Goal: Task Accomplishment & Management: Manage account settings

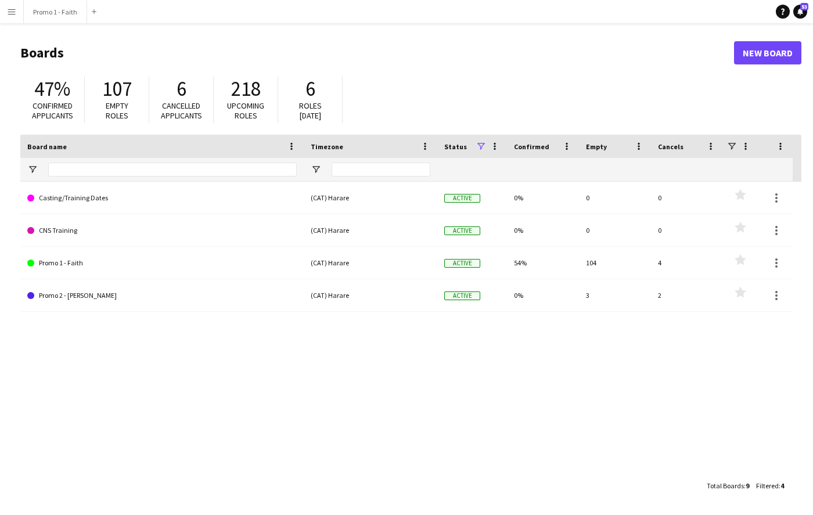
click at [8, 13] on app-icon "Menu" at bounding box center [11, 11] width 9 height 9
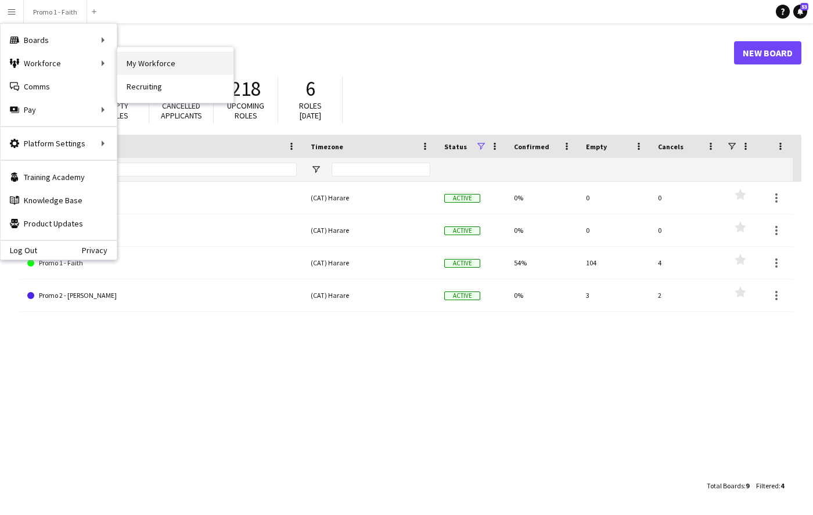
click at [154, 68] on link "My Workforce" at bounding box center [175, 63] width 116 height 23
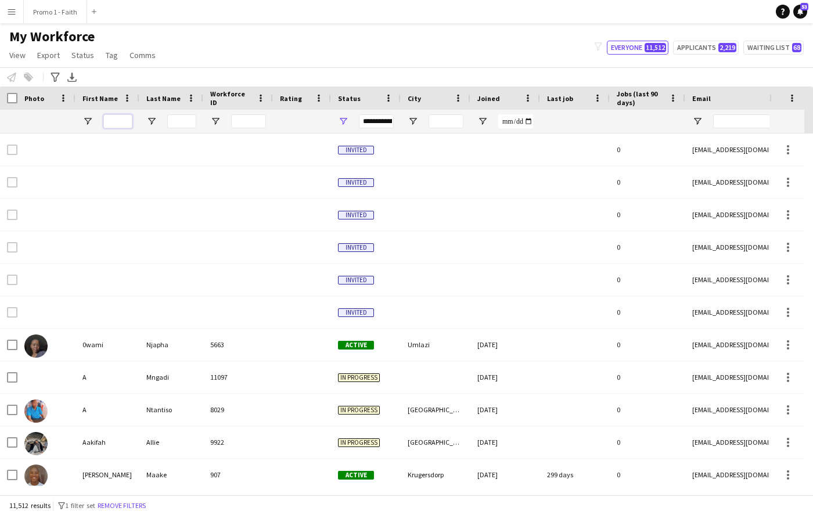
click at [118, 120] on input "First Name Filter Input" at bounding box center [117, 121] width 29 height 14
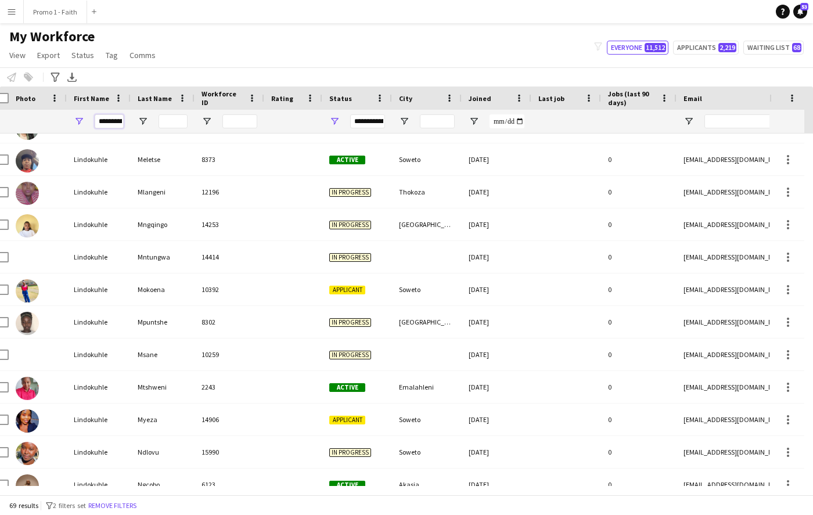
click at [118, 120] on input "**********" at bounding box center [109, 121] width 29 height 14
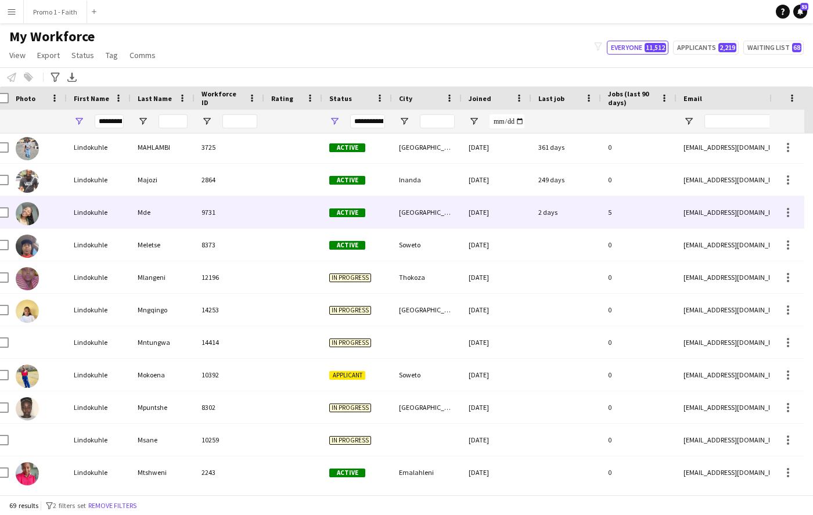
click at [127, 205] on div "Lindokuhle" at bounding box center [99, 212] width 64 height 32
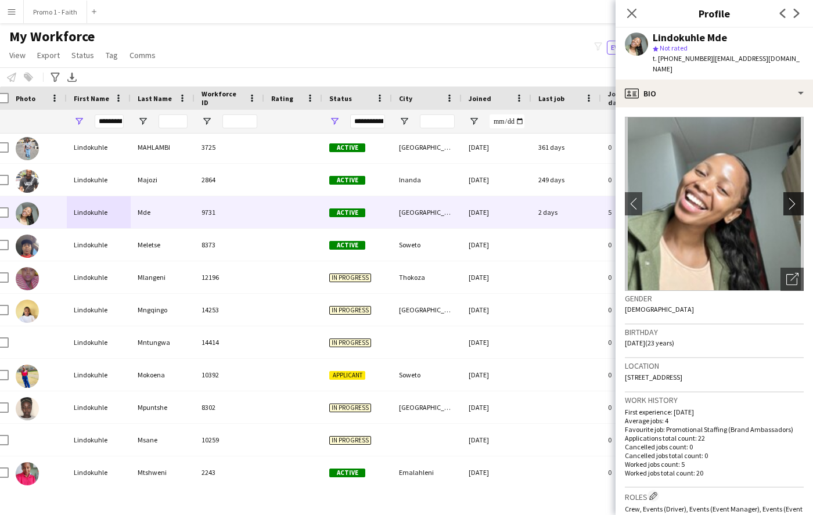
click at [787, 197] on app-icon "chevron-right" at bounding box center [795, 203] width 18 height 12
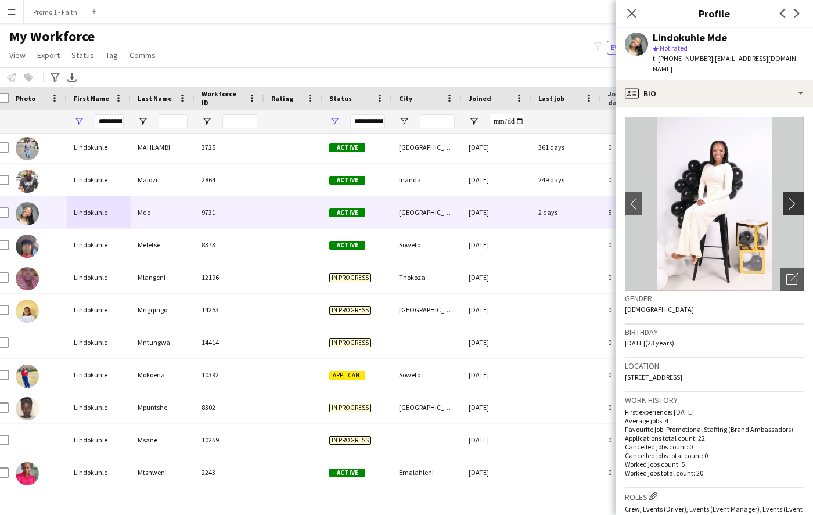
click at [787, 197] on app-icon "chevron-right" at bounding box center [795, 203] width 18 height 12
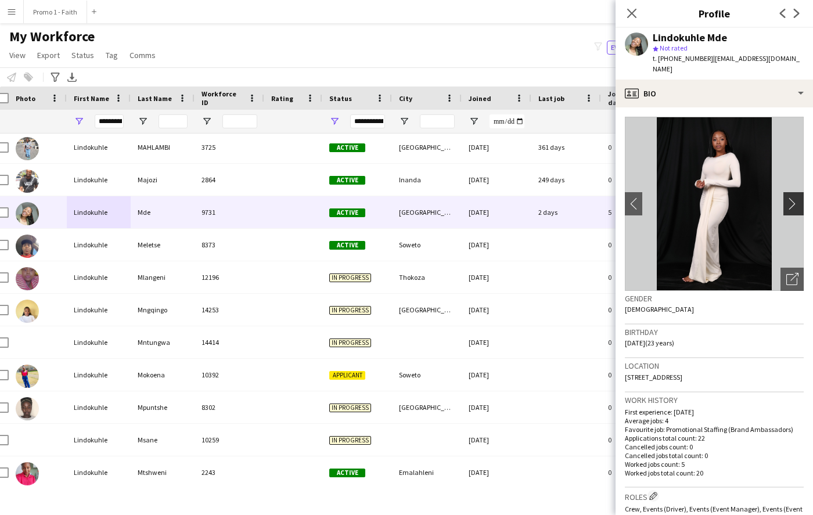
click at [787, 197] on app-icon "chevron-right" at bounding box center [795, 203] width 18 height 12
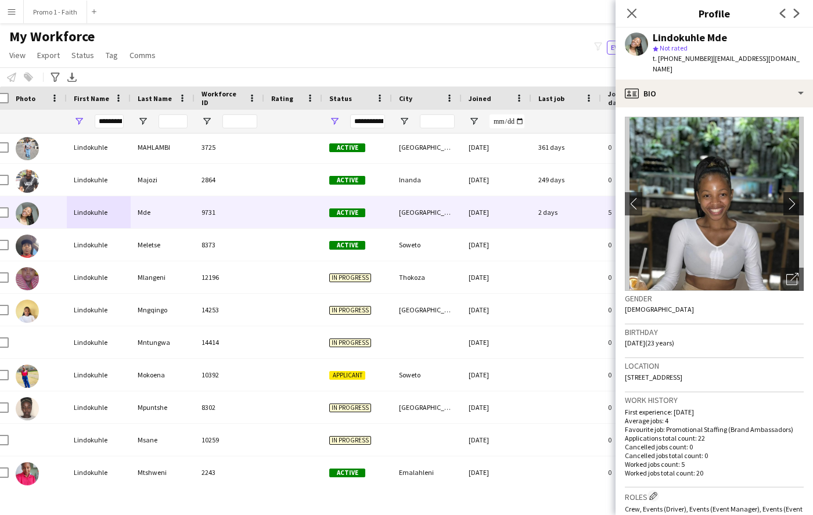
click at [786, 197] on app-icon "chevron-right" at bounding box center [795, 203] width 18 height 12
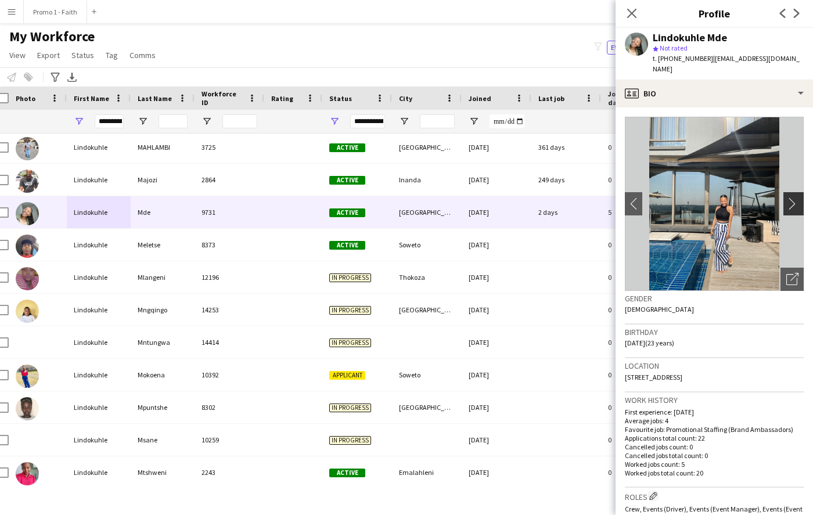
click at [786, 197] on app-icon "chevron-right" at bounding box center [795, 203] width 18 height 12
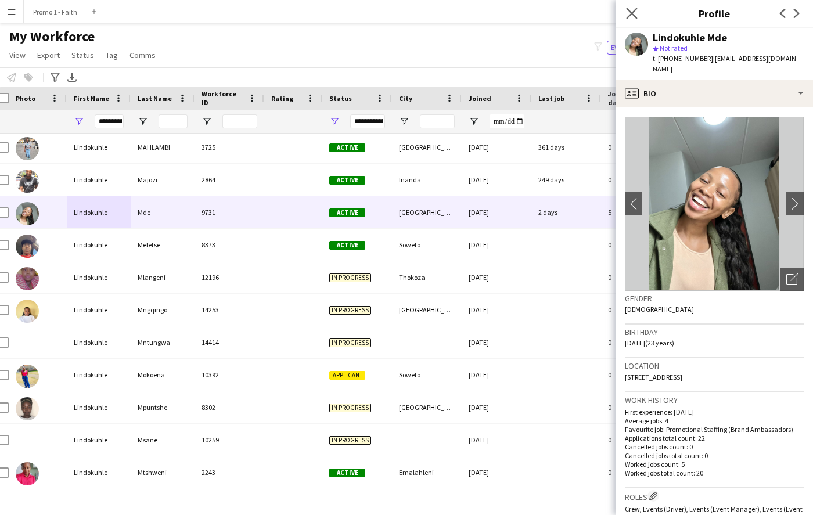
click at [625, 12] on app-icon "Close pop-in" at bounding box center [632, 13] width 17 height 17
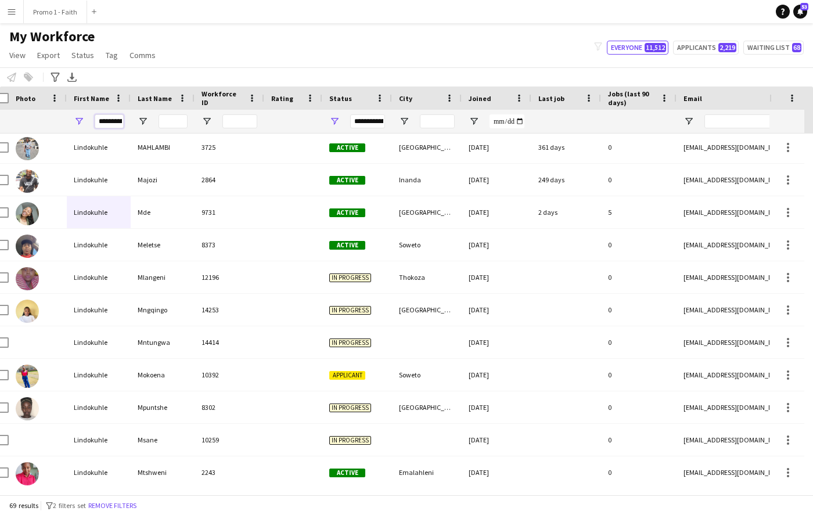
click at [114, 119] on input "**********" at bounding box center [109, 121] width 29 height 14
type input "*"
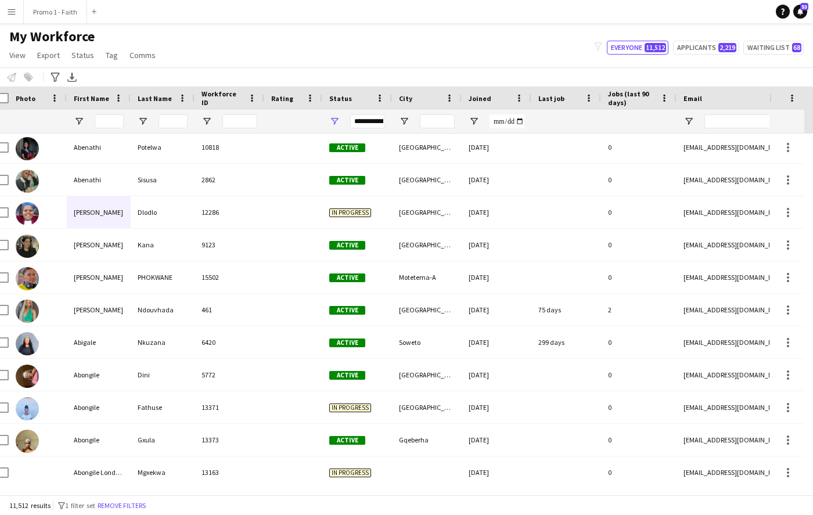
click at [193, 44] on div "My Workforce View Views Default view Applicants New view Update view Delete vie…" at bounding box center [406, 47] width 813 height 39
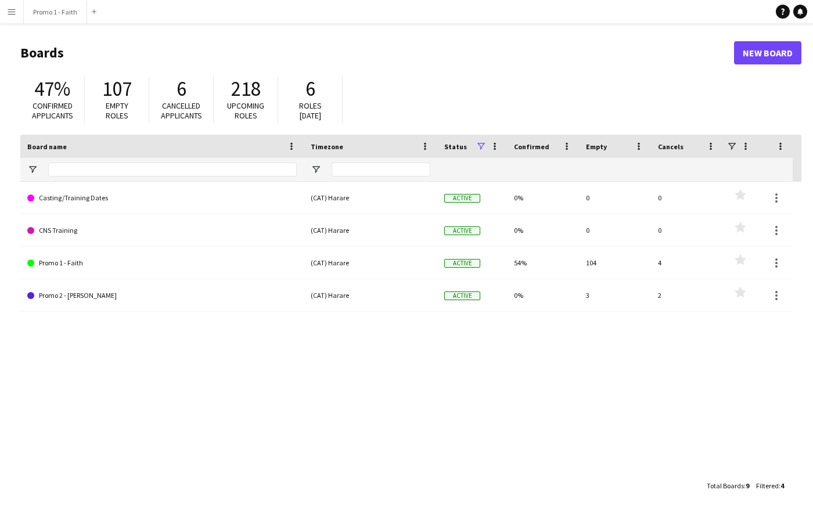
click at [11, 12] on app-icon "Menu" at bounding box center [11, 11] width 9 height 9
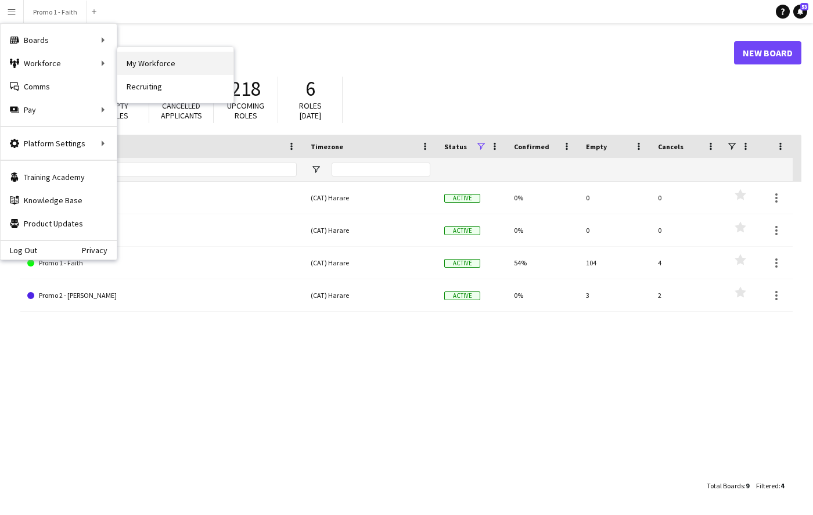
click at [122, 63] on link "My Workforce" at bounding box center [175, 63] width 116 height 23
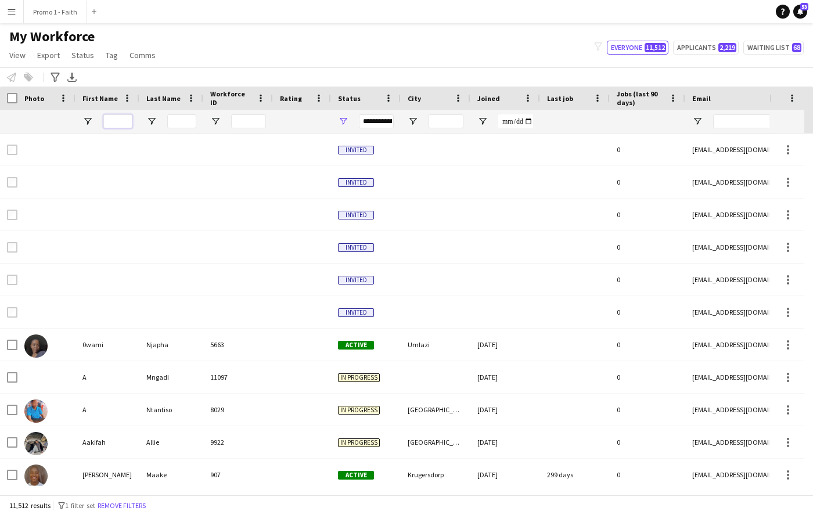
click at [124, 124] on input "First Name Filter Input" at bounding box center [117, 121] width 29 height 14
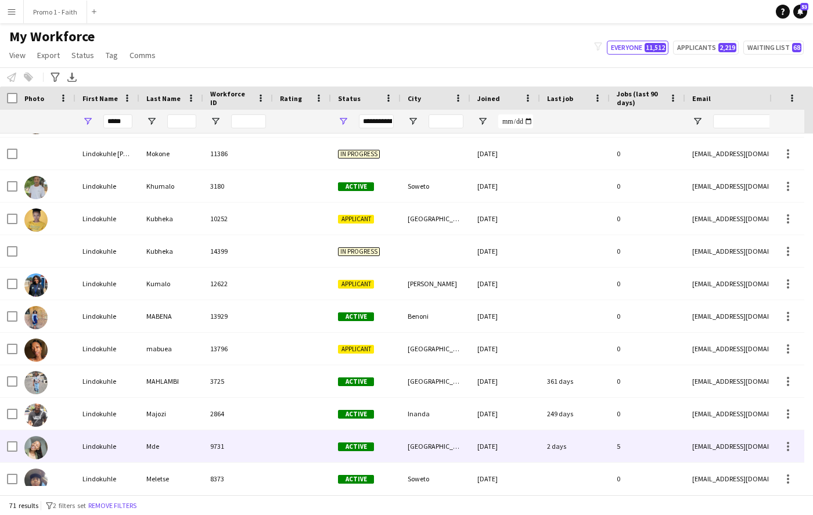
click at [225, 442] on div "9731" at bounding box center [238, 446] width 70 height 32
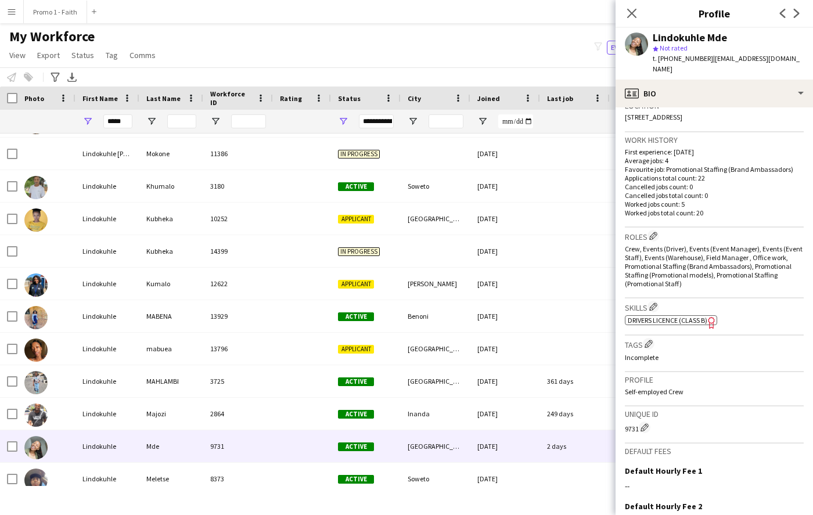
scroll to position [383, 0]
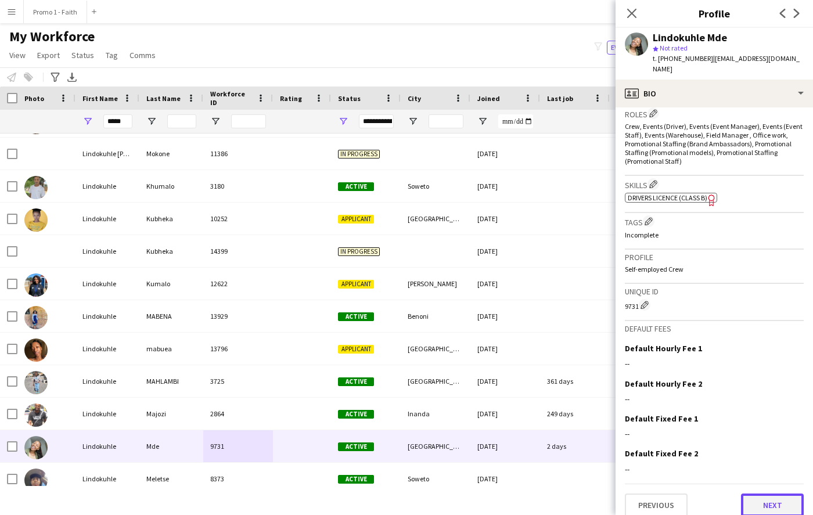
click at [760, 501] on button "Next" at bounding box center [772, 505] width 63 height 23
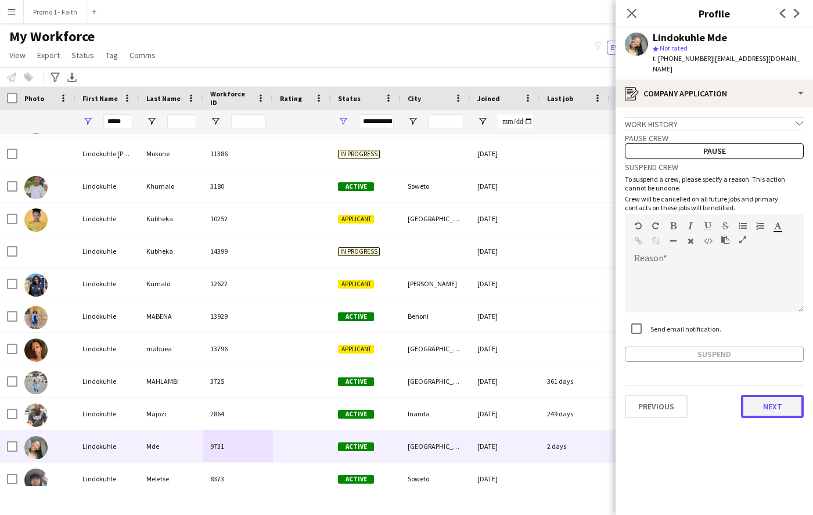
click at [759, 403] on button "Next" at bounding box center [772, 406] width 63 height 23
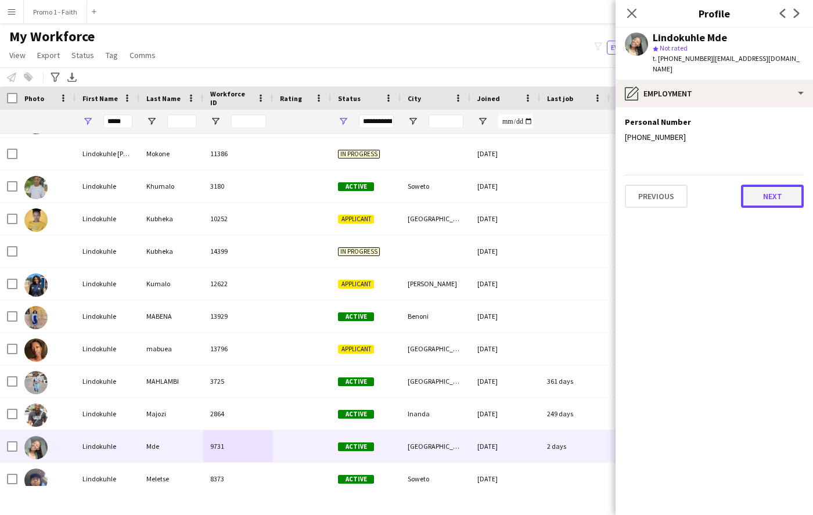
click at [775, 185] on button "Next" at bounding box center [772, 196] width 63 height 23
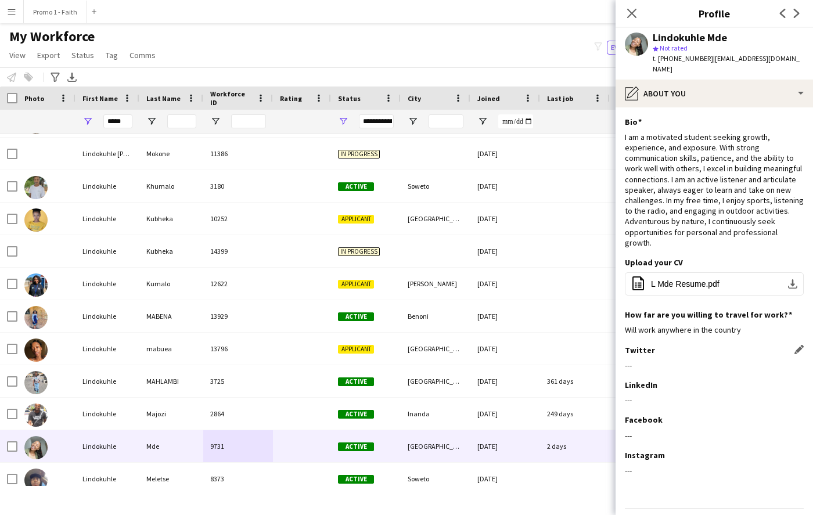
scroll to position [25, 0]
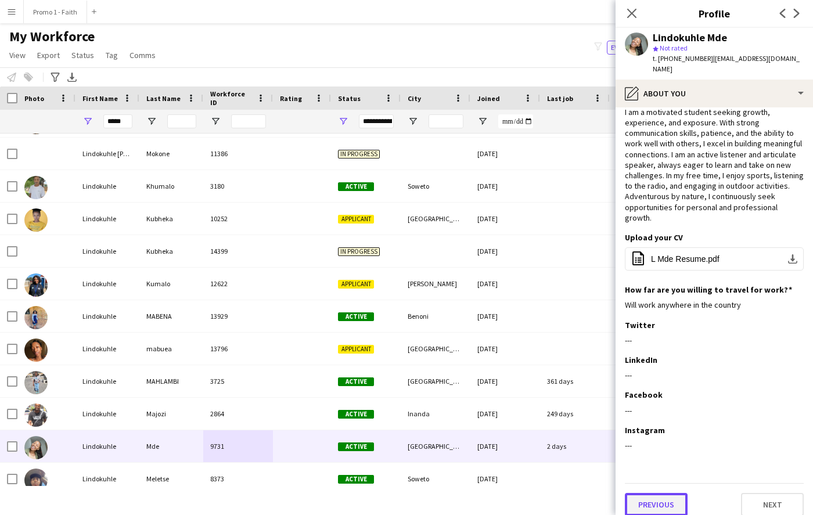
click at [656, 494] on button "Previous" at bounding box center [656, 504] width 63 height 23
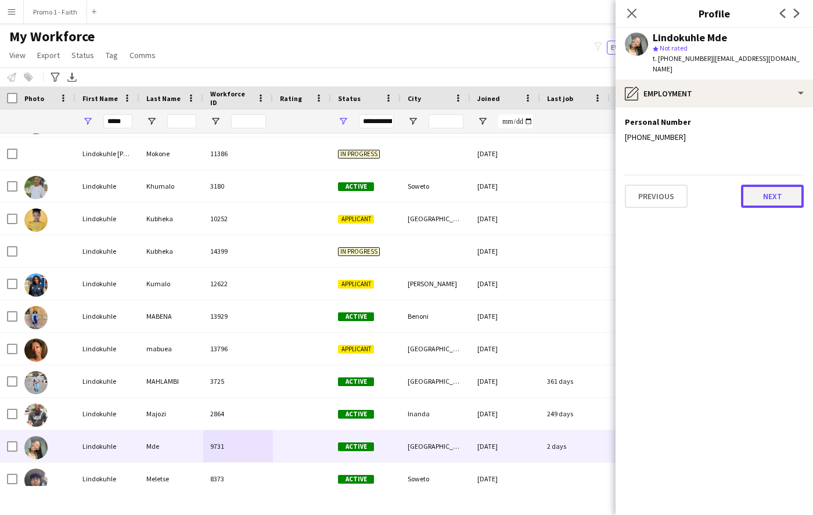
click at [759, 188] on button "Next" at bounding box center [772, 196] width 63 height 23
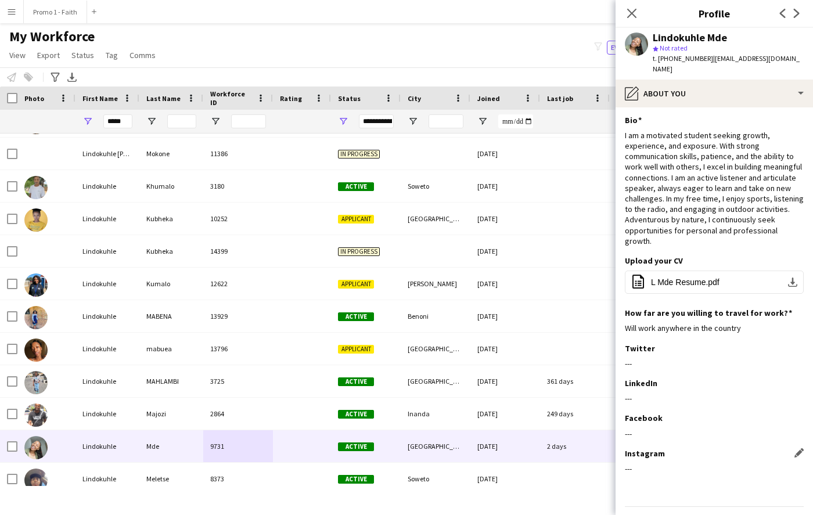
scroll to position [25, 0]
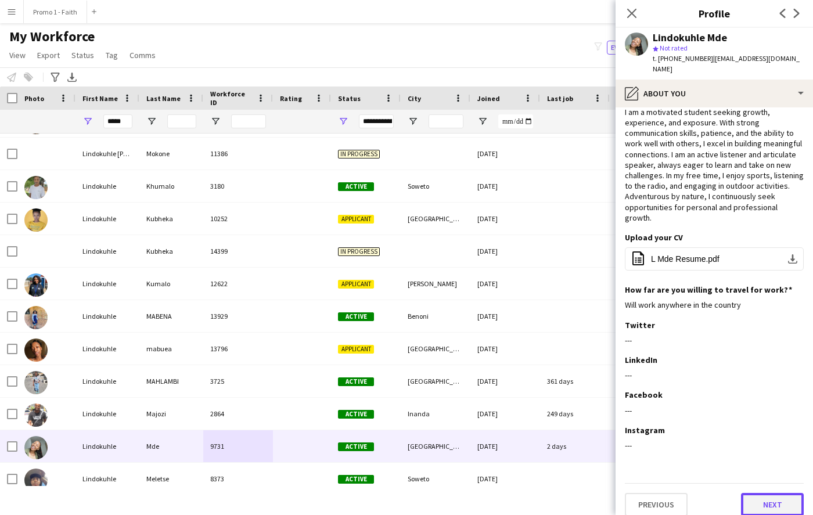
click at [766, 502] on button "Next" at bounding box center [772, 504] width 63 height 23
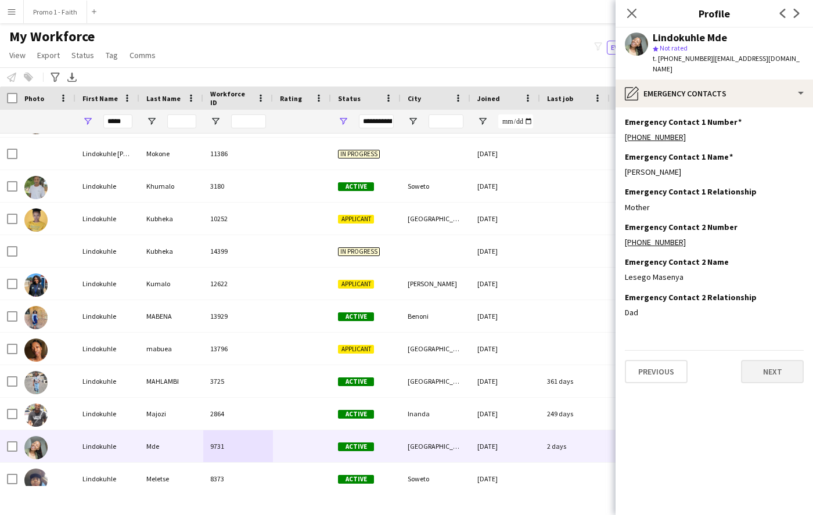
scroll to position [0, 0]
click at [763, 365] on button "Next" at bounding box center [772, 371] width 63 height 23
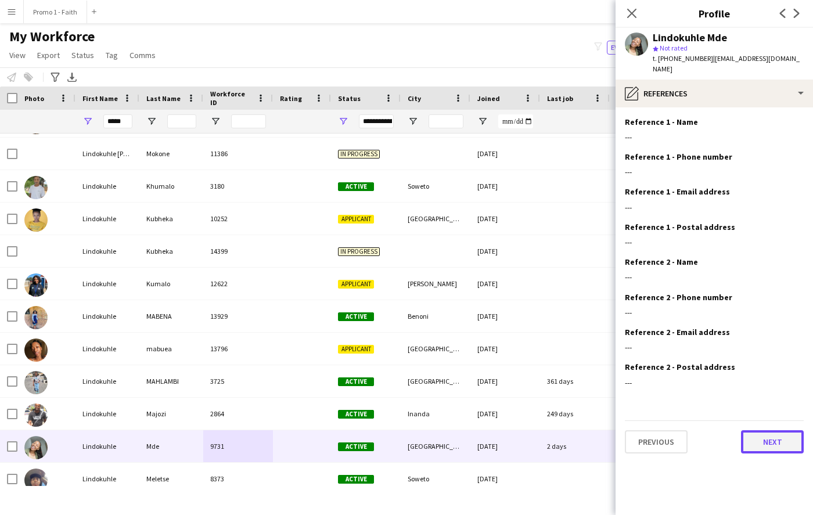
click at [766, 430] on button "Next" at bounding box center [772, 441] width 63 height 23
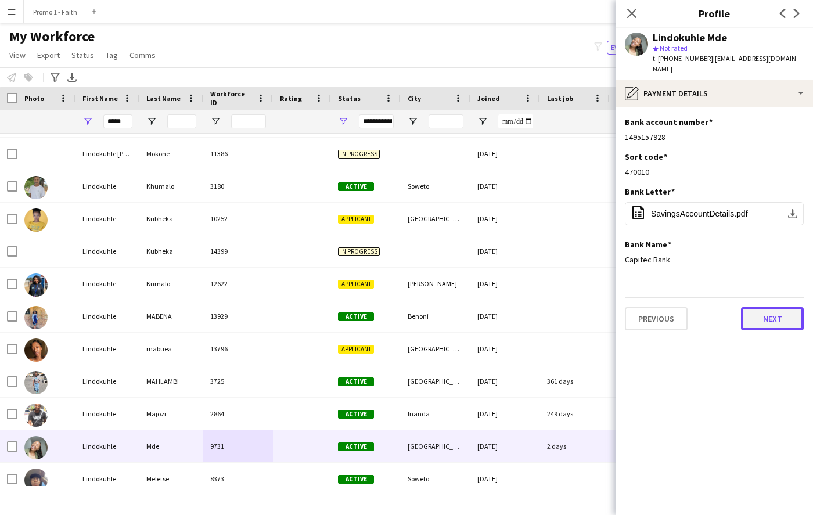
click at [765, 316] on button "Next" at bounding box center [772, 318] width 63 height 23
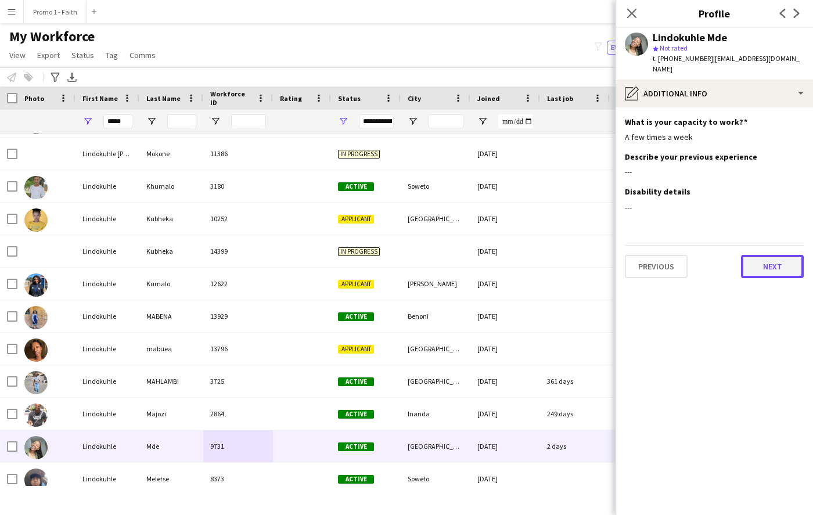
click at [764, 259] on button "Next" at bounding box center [772, 266] width 63 height 23
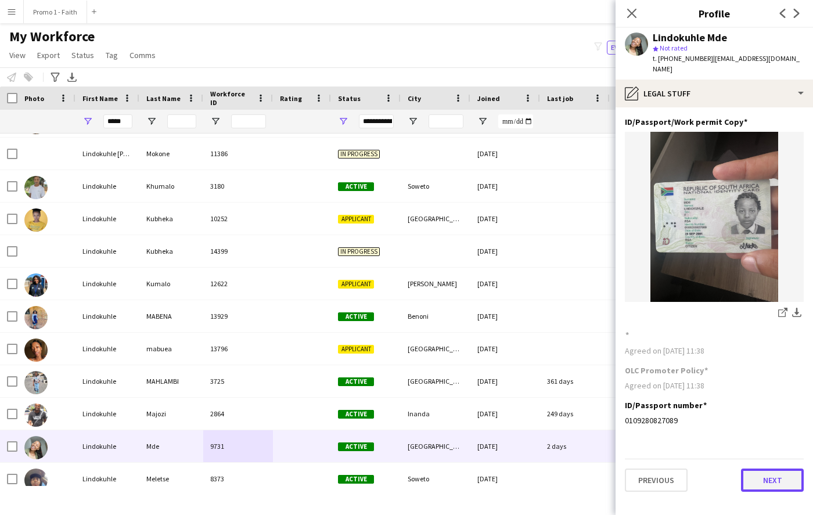
click at [769, 469] on button "Next" at bounding box center [772, 480] width 63 height 23
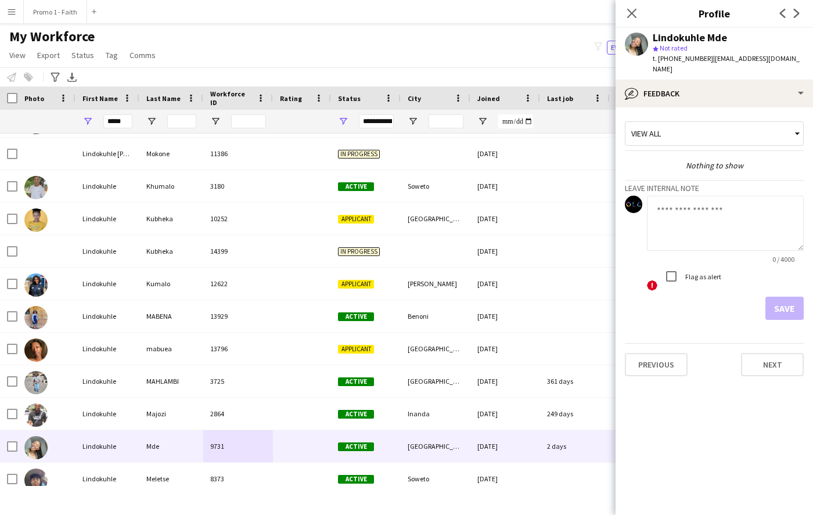
click at [762, 404] on app-crew-profile-feedback-tab "View all Nothing to show Leave internal note 0 / 4000 ! Flag as alert Save Prev…" at bounding box center [714, 311] width 197 height 408
click at [760, 355] on button "Next" at bounding box center [772, 364] width 63 height 23
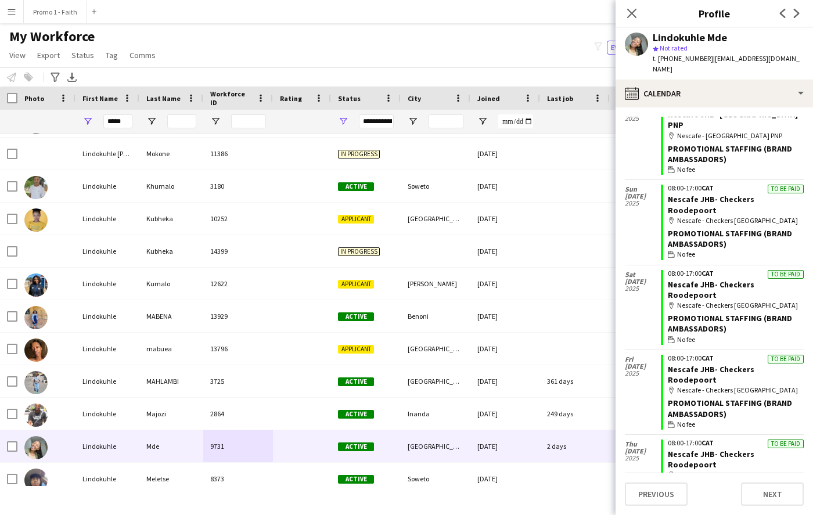
scroll to position [1374, 0]
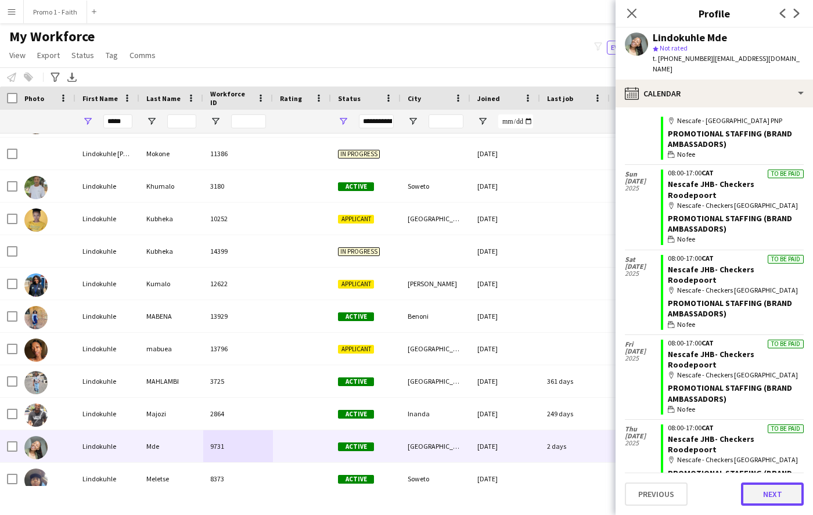
click at [763, 495] on button "Next" at bounding box center [772, 494] width 63 height 23
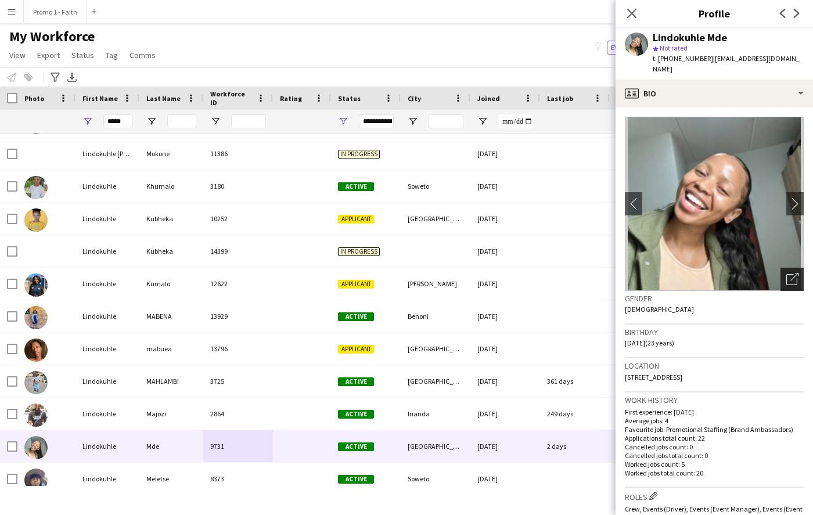
click at [790, 268] on div "Open photos pop-in" at bounding box center [792, 279] width 23 height 23
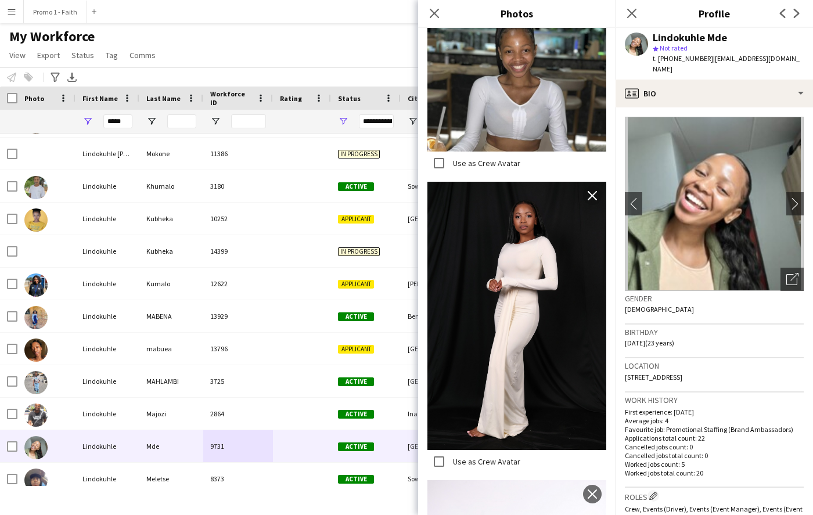
scroll to position [1386, 0]
click at [121, 120] on input "*****" at bounding box center [117, 121] width 29 height 14
type input "*"
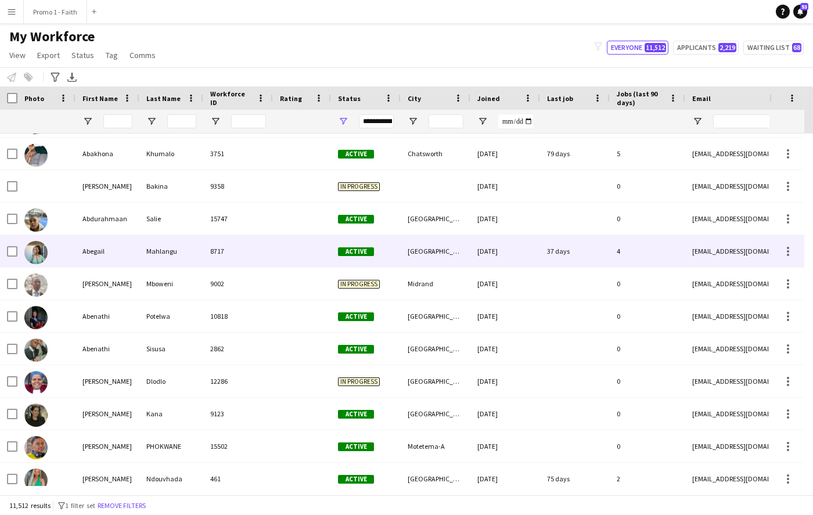
click at [118, 263] on div "Abegail" at bounding box center [108, 251] width 64 height 32
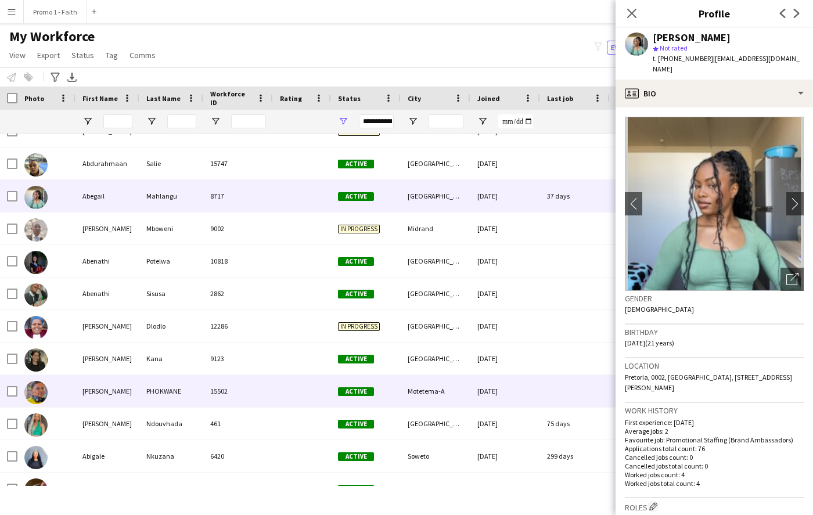
scroll to position [442, 0]
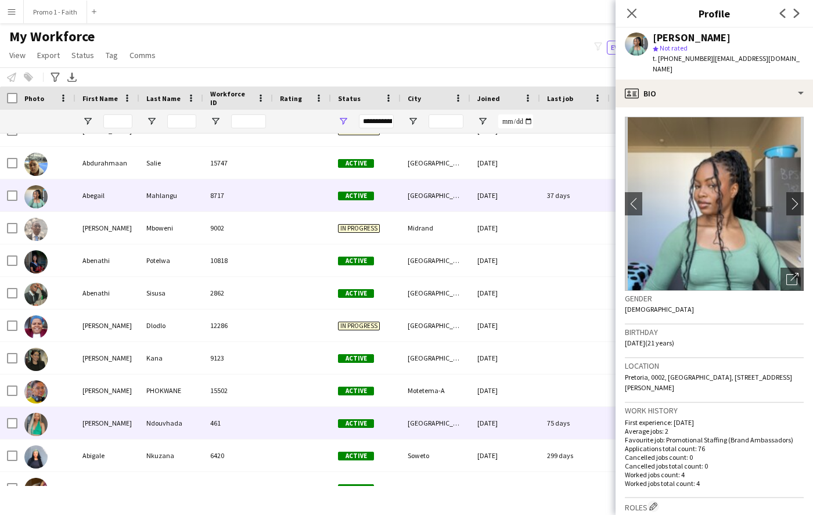
click at [123, 421] on div "[PERSON_NAME]" at bounding box center [108, 423] width 64 height 32
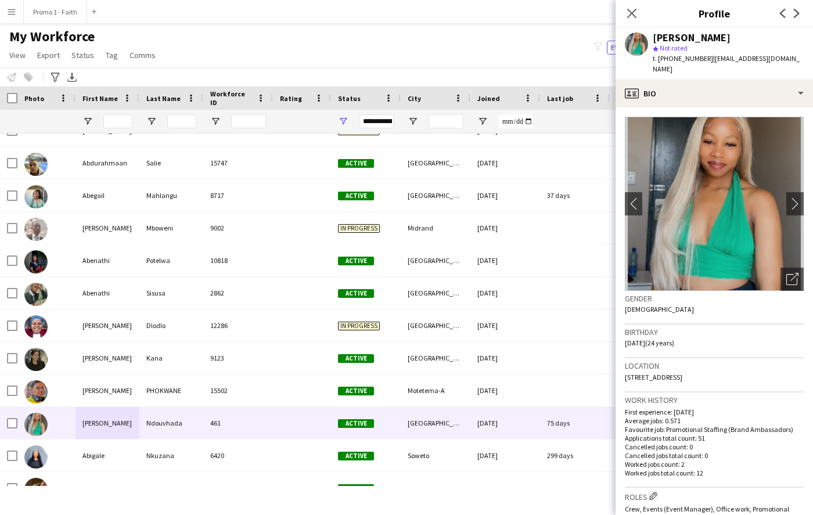
click at [213, 47] on div "My Workforce View Views Default view Applicants New view Update view Delete vie…" at bounding box center [406, 47] width 813 height 39
